Goal: Obtain resource: Obtain resource

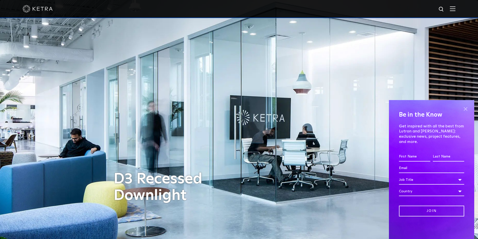
click at [466, 113] on span at bounding box center [465, 109] width 8 height 8
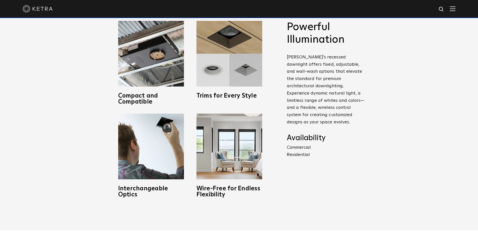
scroll to position [226, 0]
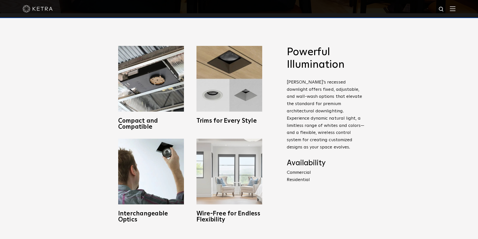
click at [225, 171] on img at bounding box center [229, 172] width 66 height 66
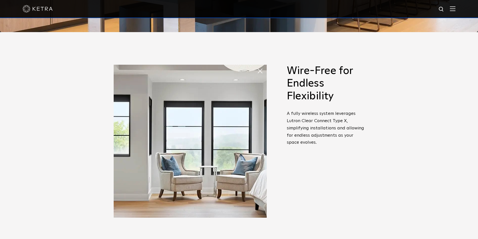
scroll to position [201, 0]
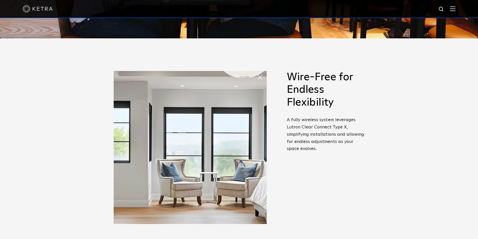
click at [257, 72] on span at bounding box center [257, 72] width 0 height 0
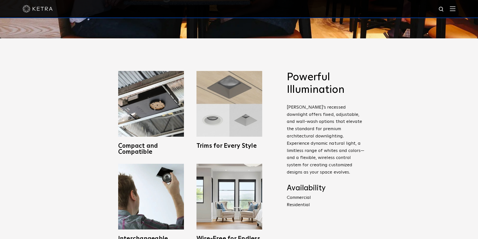
scroll to position [251, 0]
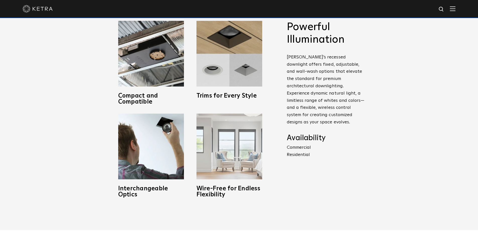
click at [236, 146] on img at bounding box center [229, 147] width 66 height 66
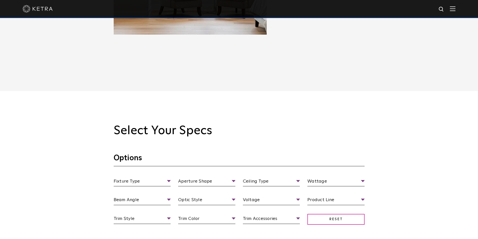
scroll to position [426, 0]
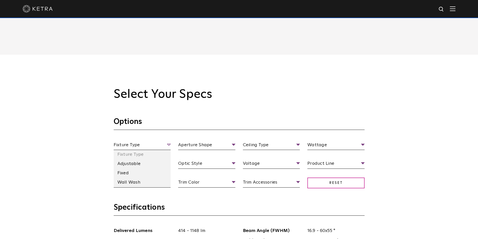
click at [168, 145] on span "Fixture Type" at bounding box center [142, 145] width 57 height 9
click at [130, 164] on li "Adjustable" at bounding box center [142, 163] width 57 height 9
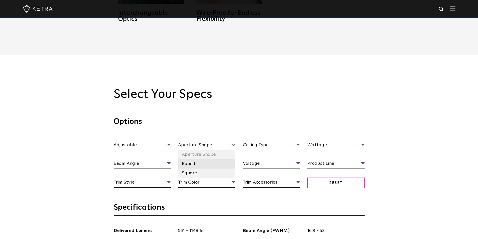
click at [192, 165] on li "Round" at bounding box center [206, 163] width 57 height 9
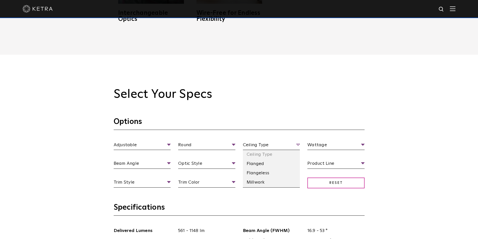
click at [281, 144] on span "Ceiling Type" at bounding box center [271, 145] width 57 height 9
click at [258, 175] on li "Flangeless" at bounding box center [271, 172] width 57 height 9
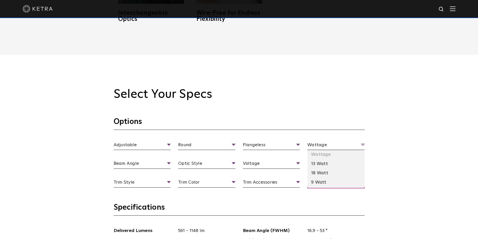
click at [361, 145] on span "Wattage" at bounding box center [335, 145] width 57 height 9
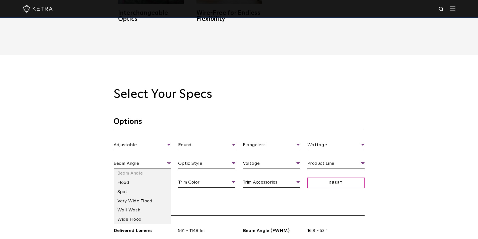
click at [170, 163] on span "Beam Angle" at bounding box center [142, 164] width 57 height 9
click at [132, 184] on li "Flood" at bounding box center [142, 182] width 57 height 9
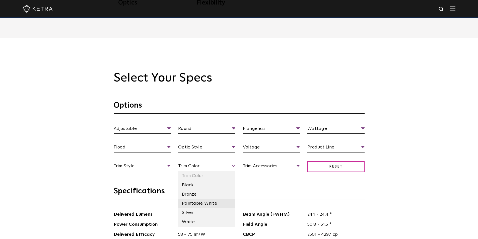
scroll to position [451, 0]
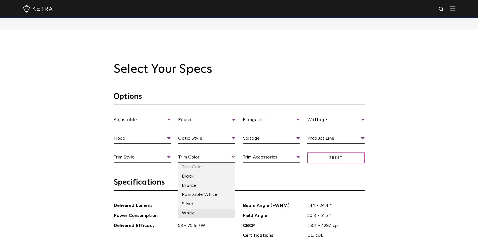
click at [193, 214] on li "White" at bounding box center [206, 213] width 57 height 9
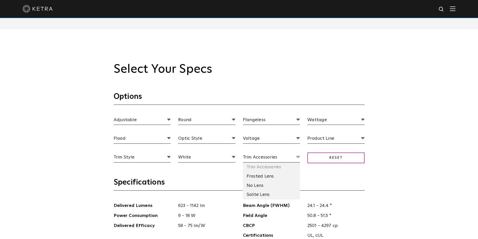
click at [291, 154] on span "Trim Accessories" at bounding box center [271, 158] width 57 height 9
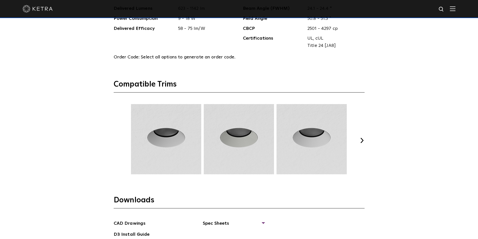
scroll to position [652, 0]
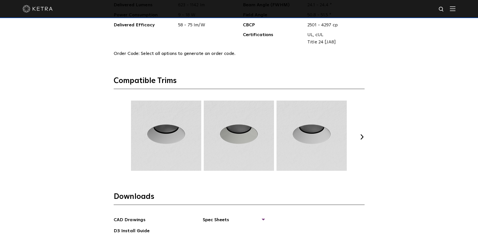
click at [362, 136] on button "Next" at bounding box center [361, 136] width 5 height 5
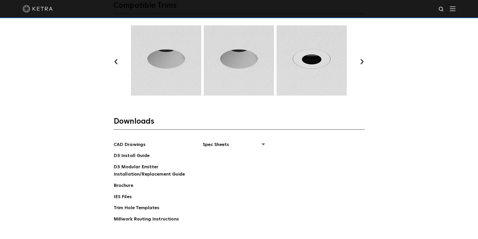
click at [264, 143] on div "CAD Drawings D3 Install Guide D3 Modular Emitter Installation/Replacement Guide…" at bounding box center [239, 184] width 251 height 86
click at [264, 143] on span "Spec Sheets" at bounding box center [233, 146] width 61 height 11
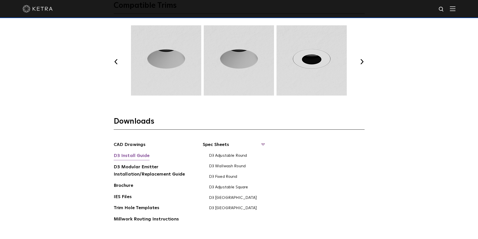
click at [131, 159] on link "D3 Install Guide" at bounding box center [132, 156] width 36 height 8
